Goal: Task Accomplishment & Management: Manage account settings

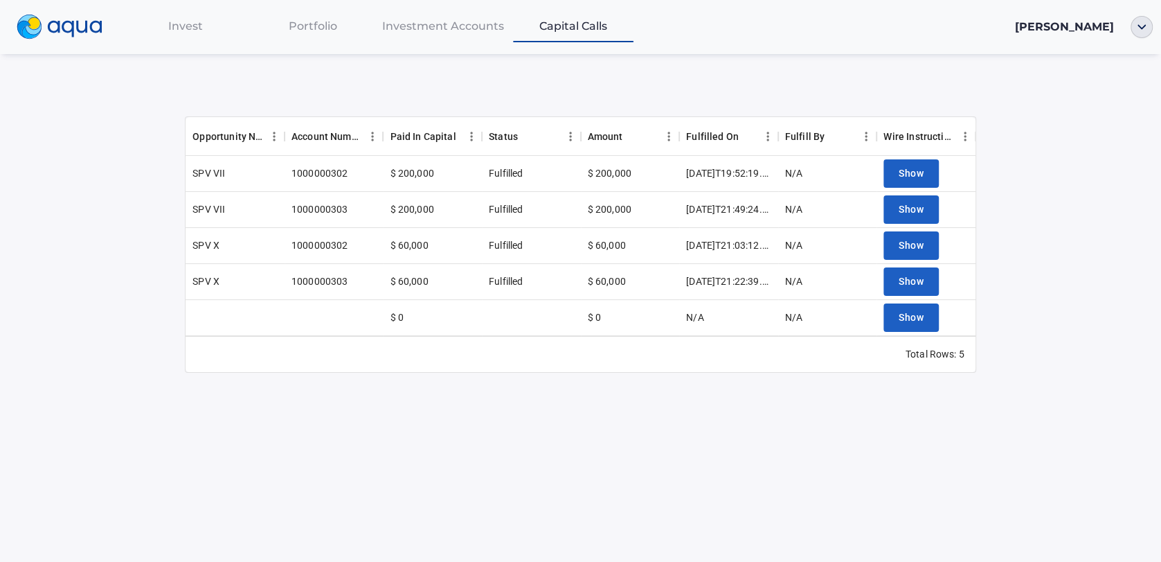
click at [70, 33] on img at bounding box center [60, 27] width 86 height 25
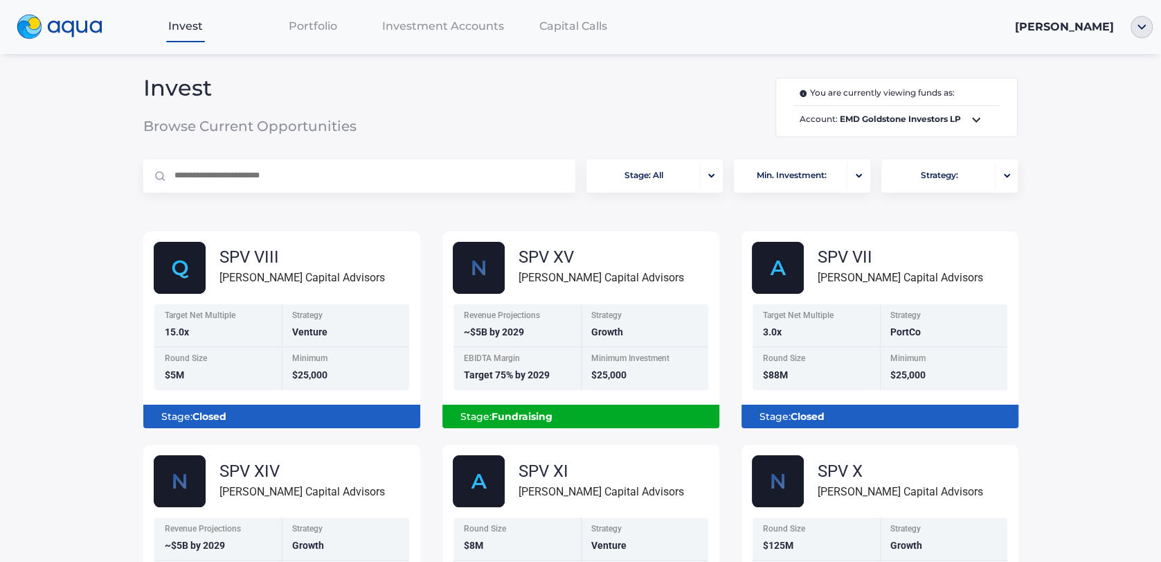
click at [312, 31] on span "Portfolio" at bounding box center [313, 25] width 48 height 13
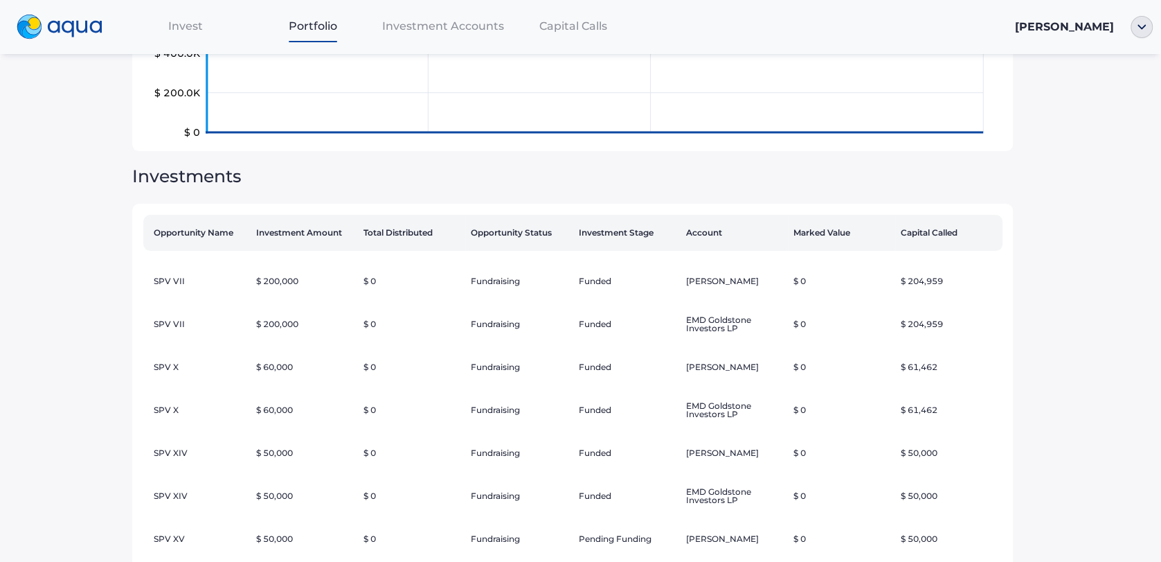
scroll to position [303, 0]
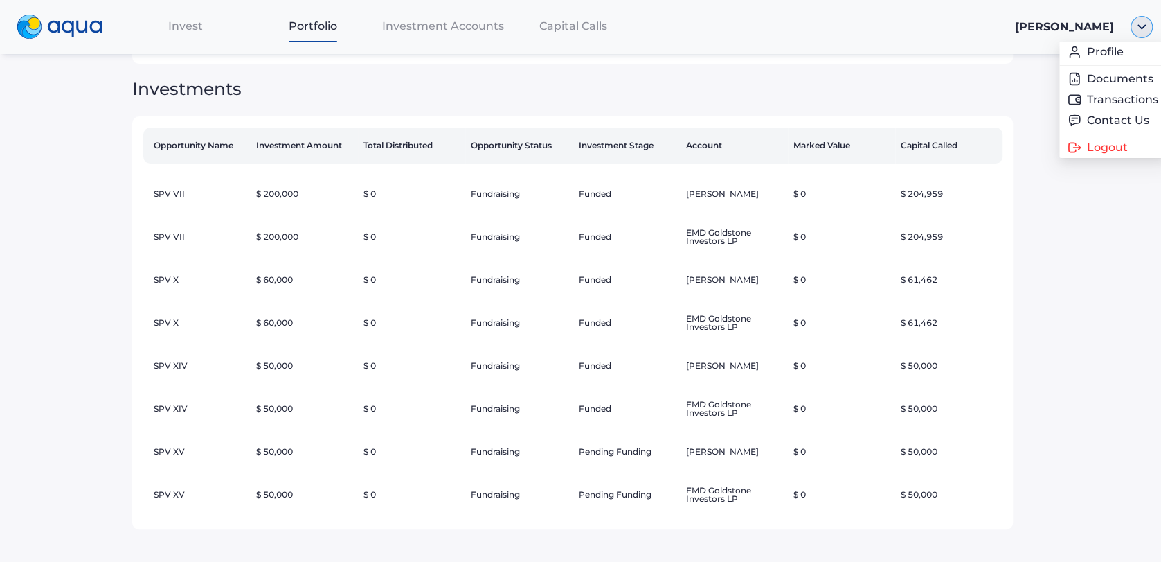
click at [1136, 35] on img "button" at bounding box center [1142, 27] width 22 height 22
click at [1085, 147] on span "Logout" at bounding box center [1093, 147] width 41 height 11
